Goal: Information Seeking & Learning: Learn about a topic

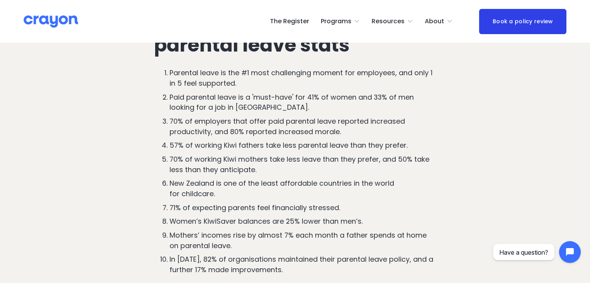
scroll to position [420, 0]
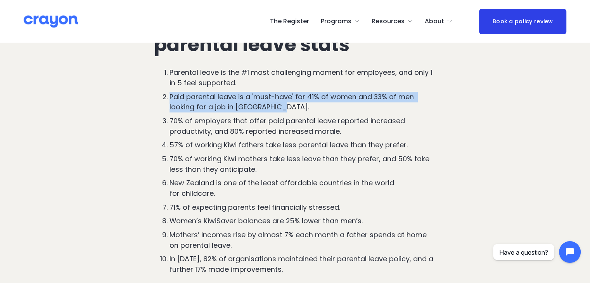
drag, startPoint x: 169, startPoint y: 98, endPoint x: 289, endPoint y: 106, distance: 119.7
click at [289, 106] on p "Paid parental leave is a 'must-have' for 41% of women and 33% of men looking fo…" at bounding box center [303, 102] width 267 height 21
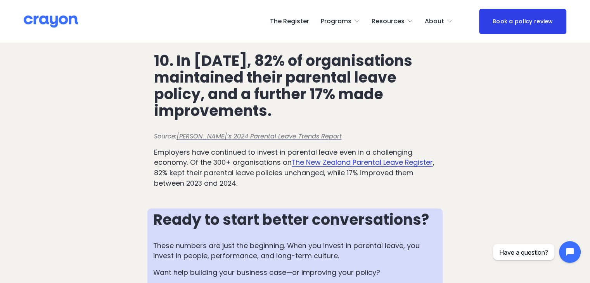
scroll to position [2103, 0]
drag, startPoint x: 154, startPoint y: 142, endPoint x: 342, endPoint y: 144, distance: 188.5
copy p "Source: Crayon’s 2024 Parental Leave Trends Report"
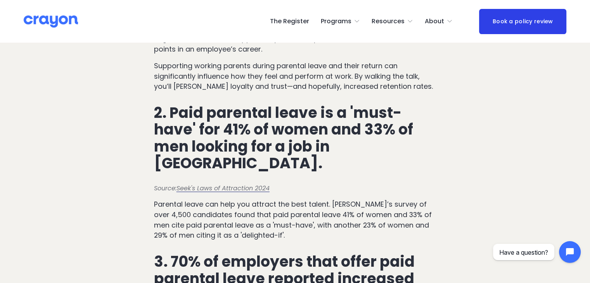
scroll to position [776, 0]
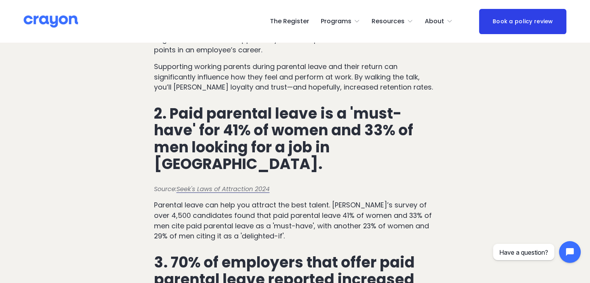
click at [392, 130] on span "2. Paid parental leave is a 'must-have' for 41% of women and 33% of men looking…" at bounding box center [285, 138] width 262 height 71
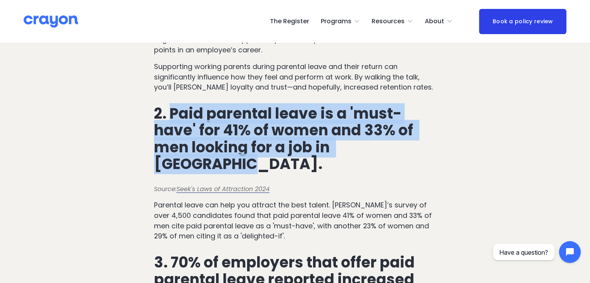
drag, startPoint x: 218, startPoint y: 168, endPoint x: 171, endPoint y: 119, distance: 68.1
click at [171, 119] on span "2. Paid parental leave is a 'must-have' for 41% of women and 33% of men looking…" at bounding box center [285, 138] width 262 height 71
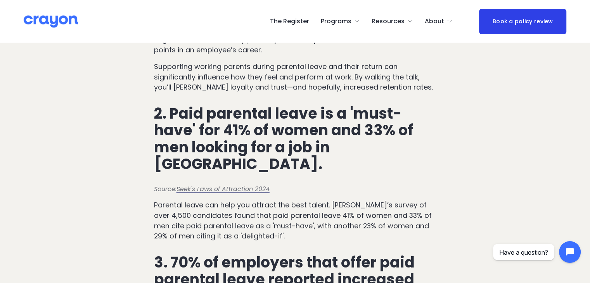
click at [275, 242] on p "Parental leave can help you attract the best talent. Seek’s survey of over 4,50…" at bounding box center [295, 221] width 282 height 42
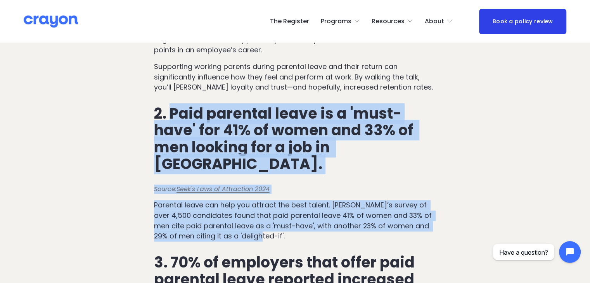
drag, startPoint x: 264, startPoint y: 239, endPoint x: 171, endPoint y: 116, distance: 155.1
copy div "Paid parental leave is a 'must-have' for 41% of women and 33% of men looking fo…"
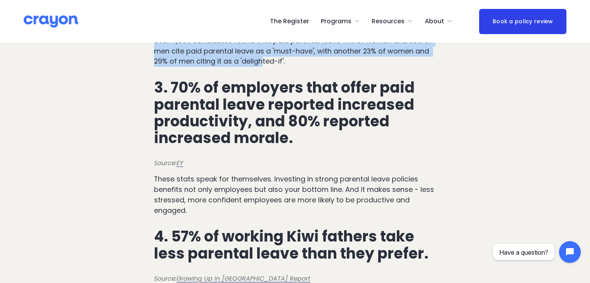
scroll to position [951, 0]
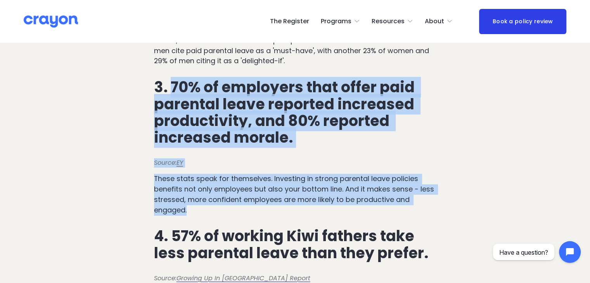
drag, startPoint x: 170, startPoint y: 87, endPoint x: 256, endPoint y: 217, distance: 156.1
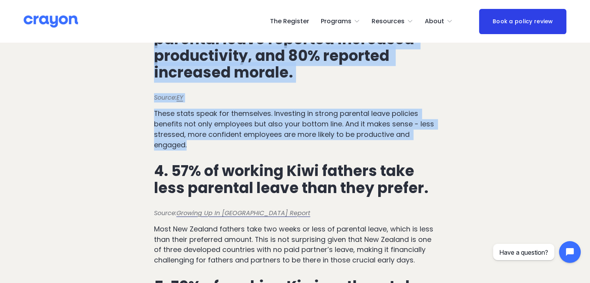
scroll to position [1016, 0]
copy div "70% of employers that offer paid parental leave reported increased productivity…"
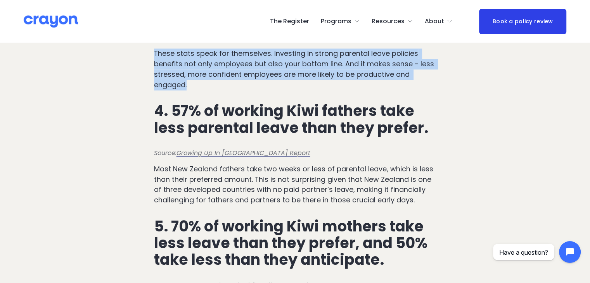
scroll to position [1087, 0]
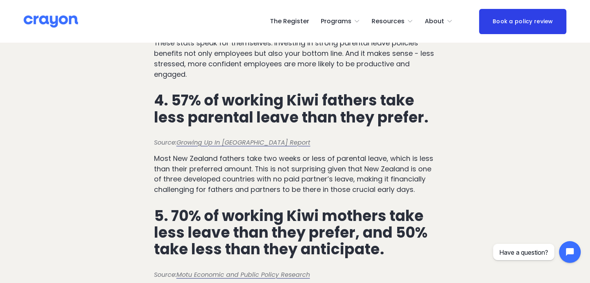
click at [313, 168] on span "Most New Zealand fathers take two weeks or less of parental leave, which is les…" at bounding box center [294, 174] width 281 height 41
drag, startPoint x: 171, startPoint y: 101, endPoint x: 439, endPoint y: 192, distance: 282.5
copy div "57% of working Kiwi fathers take less parental leave than they prefer. Source: …"
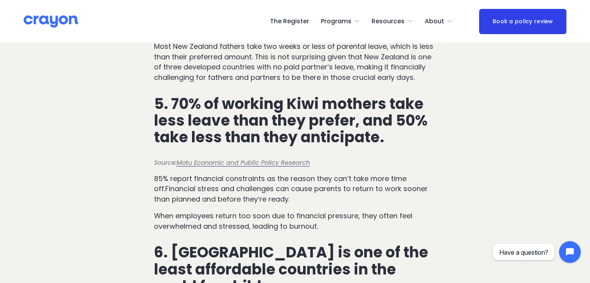
scroll to position [1201, 0]
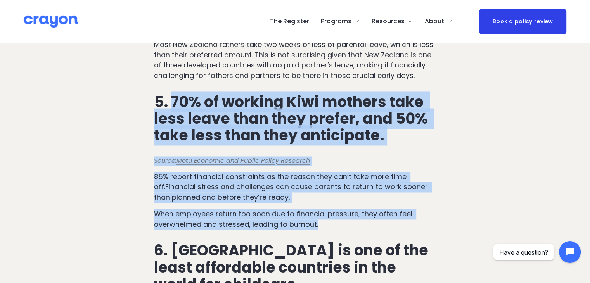
drag, startPoint x: 171, startPoint y: 102, endPoint x: 326, endPoint y: 230, distance: 200.8
copy div "70% of working Kiwi mothers take less leave than they prefer, and 50% take less…"
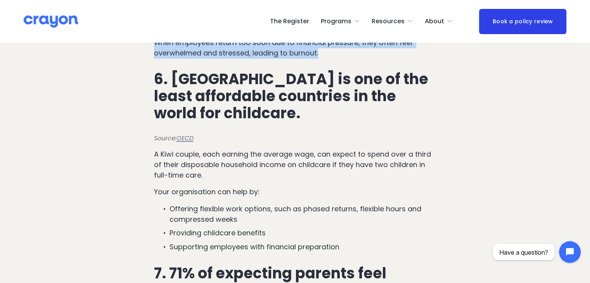
scroll to position [1375, 0]
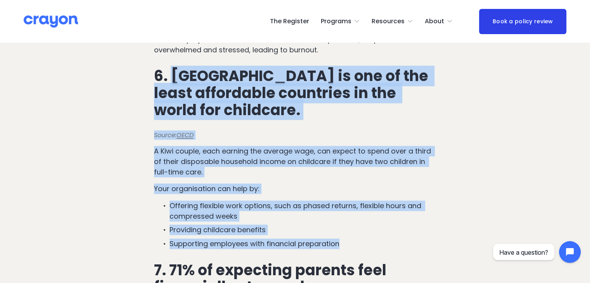
drag, startPoint x: 171, startPoint y: 79, endPoint x: 371, endPoint y: 246, distance: 260.3
click at [371, 246] on div "1. Parental leave is the #1 most challenging moment for employees, and only 1 i…" at bounding box center [295, 137] width 282 height 1560
copy div "New Zealand is one of the least affordable countries in the world for childcare…"
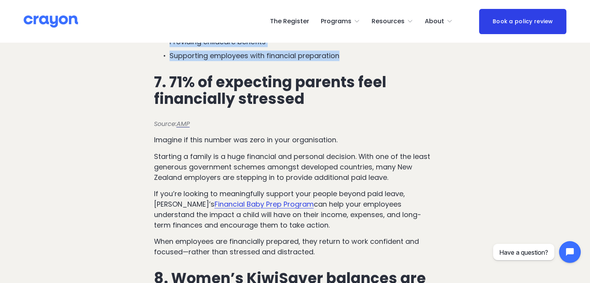
scroll to position [1564, 0]
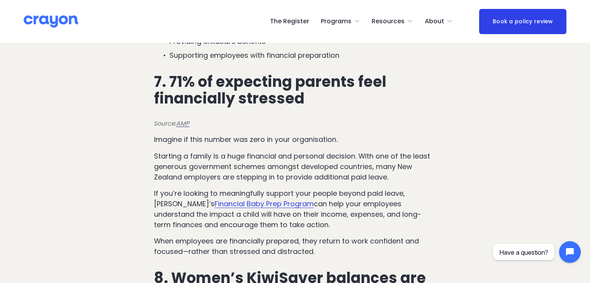
click at [319, 145] on p "Imagine if this number was zero in your organisation." at bounding box center [295, 140] width 282 height 10
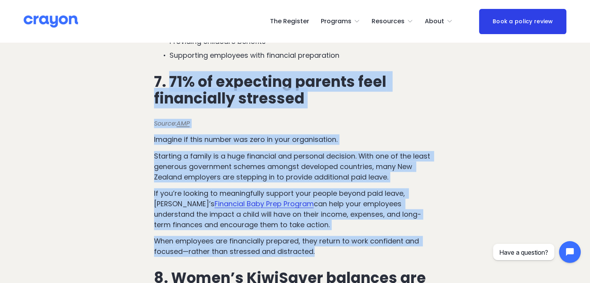
drag, startPoint x: 171, startPoint y: 83, endPoint x: 320, endPoint y: 254, distance: 226.8
copy div "71% of expecting parents feel financially stressed Source: AMP Imagine if this …"
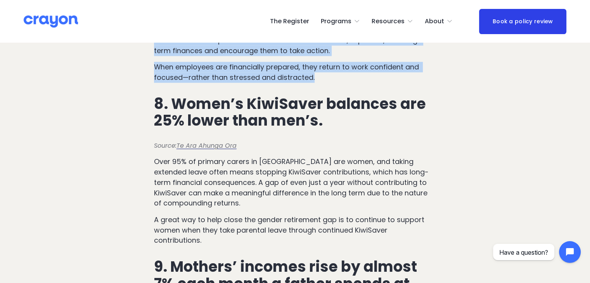
scroll to position [1739, 0]
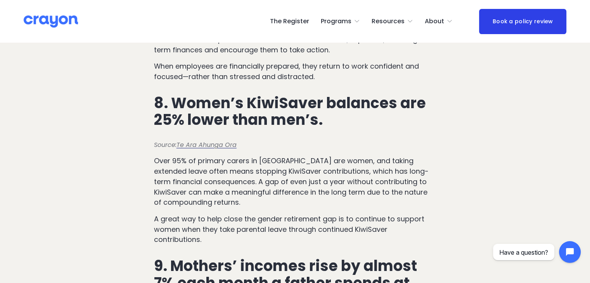
click at [203, 245] on p "A great way to help close the gender retirement gap is to continue to support w…" at bounding box center [295, 229] width 282 height 31
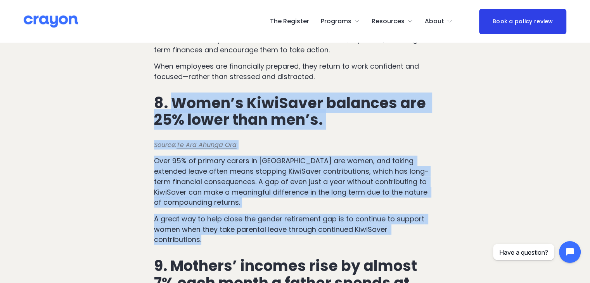
drag, startPoint x: 201, startPoint y: 247, endPoint x: 176, endPoint y: 107, distance: 142.2
copy div "Women’s KiwiSaver balances are 25% lower than men’s. Source: Te Ara Ahunga Ora …"
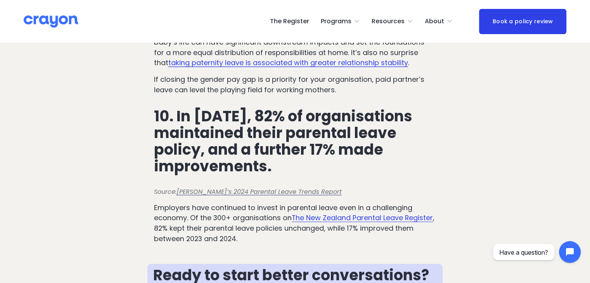
scroll to position [2049, 0]
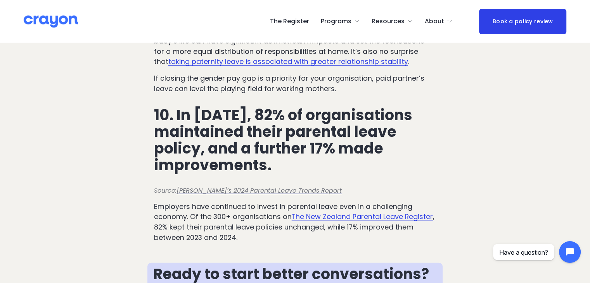
click at [340, 221] on link "The New Zealand Parental Leave Register" at bounding box center [362, 217] width 141 height 10
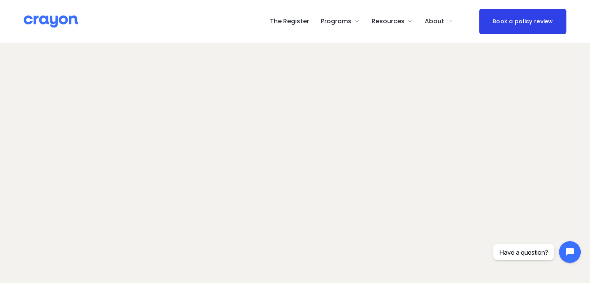
scroll to position [1, 0]
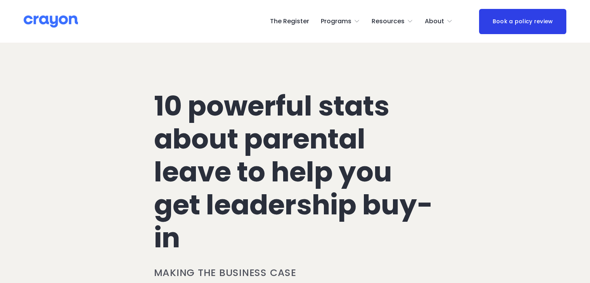
scroll to position [2049, 0]
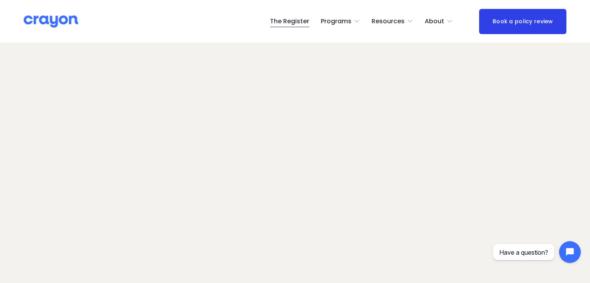
scroll to position [67, 0]
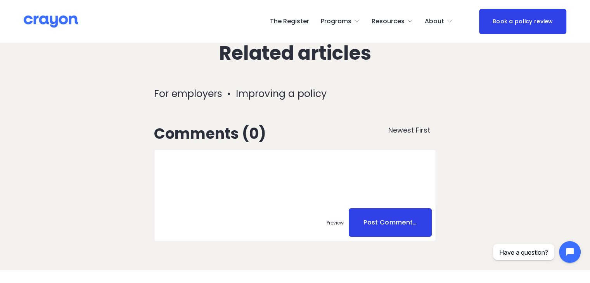
scroll to position [2701, 0]
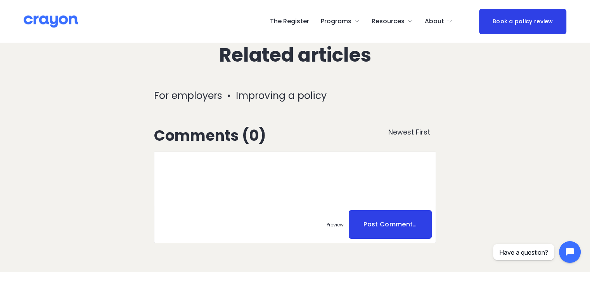
click at [271, 100] on link "Improving a policy" at bounding box center [281, 96] width 91 height 14
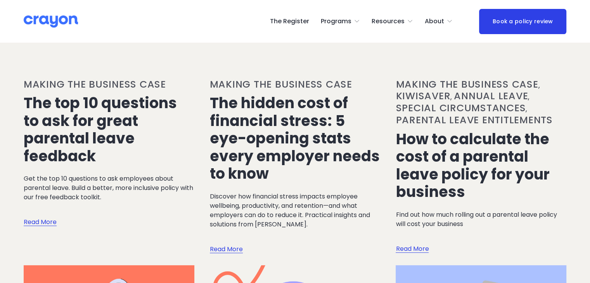
scroll to position [142, 0]
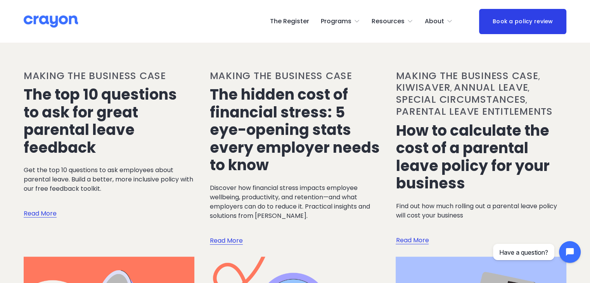
click at [54, 115] on link "The top 10 questions to ask for great parental leave feedback" at bounding box center [100, 120] width 153 height 73
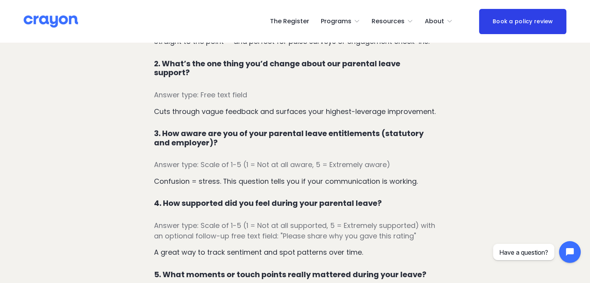
scroll to position [548, 0]
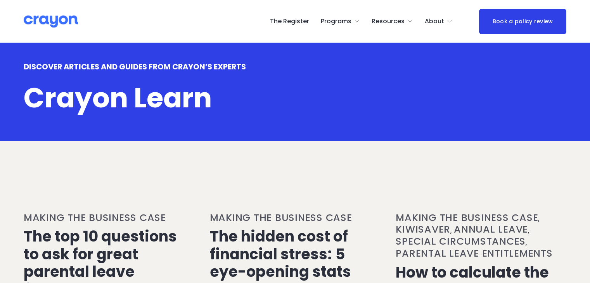
scroll to position [142, 0]
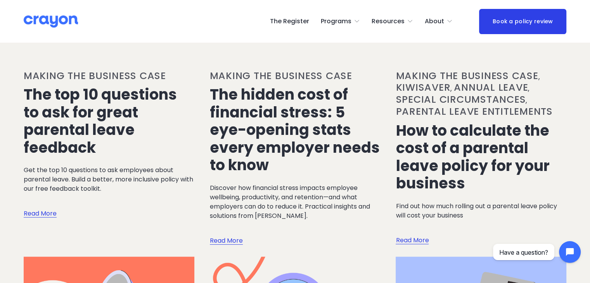
click at [483, 159] on link "How to calculate the cost of a parental leave policy for your business" at bounding box center [473, 156] width 154 height 73
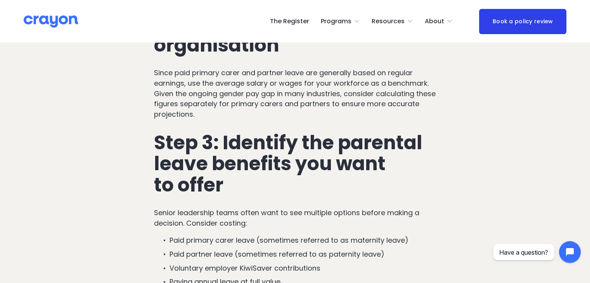
scroll to position [876, 0]
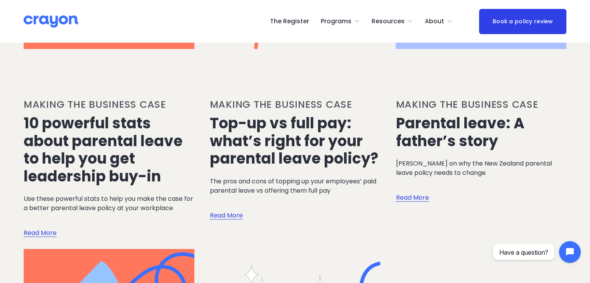
scroll to position [465, 0]
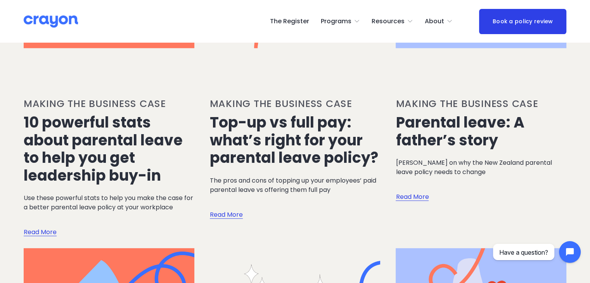
click at [266, 156] on link "Top-up vs full pay: what’s right for your parental leave policy?" at bounding box center [294, 140] width 168 height 56
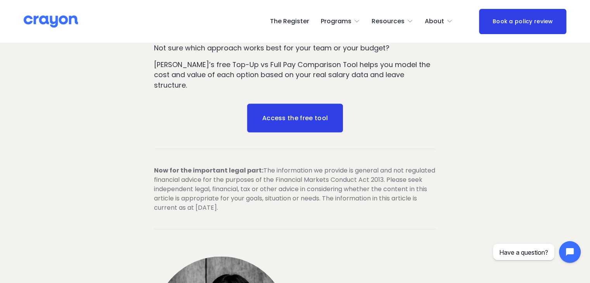
scroll to position [1592, 0]
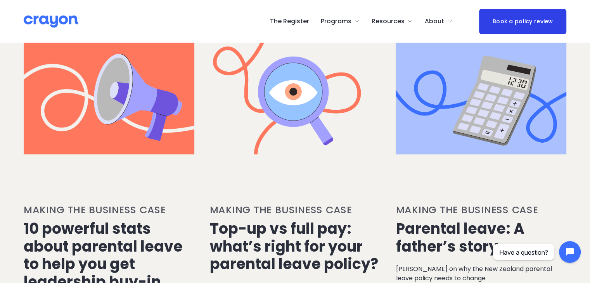
scroll to position [365, 0]
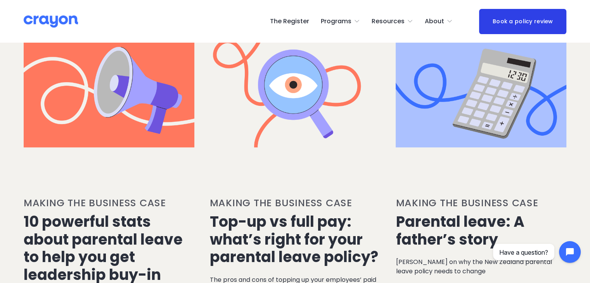
click at [81, 242] on link "10 powerful stats about parental leave to help you get leadership buy-in" at bounding box center [103, 247] width 159 height 73
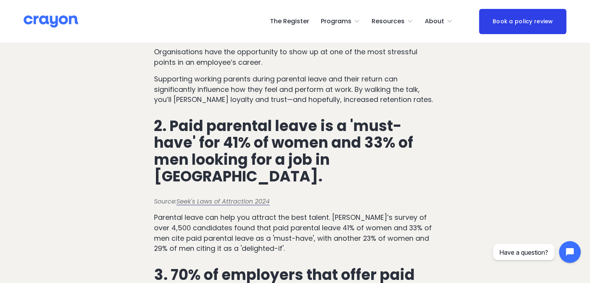
scroll to position [777, 0]
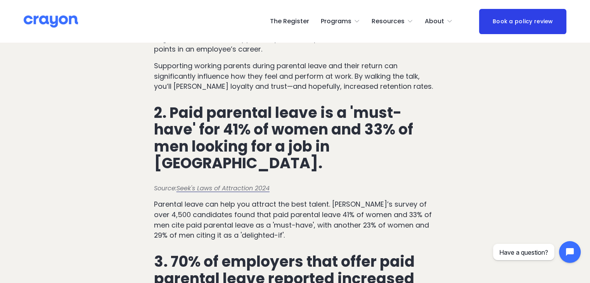
click at [260, 190] on em "Seek's Laws of Attraction 2024" at bounding box center [222, 188] width 93 height 9
